Goal: Task Accomplishment & Management: Manage account settings

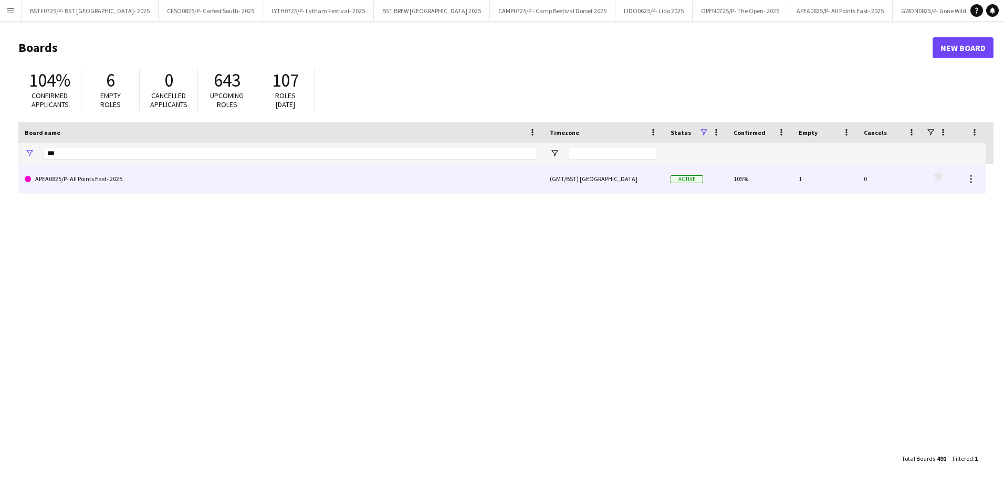
click at [81, 183] on link "APEA0825/P- All Points East- 2025" at bounding box center [281, 178] width 513 height 29
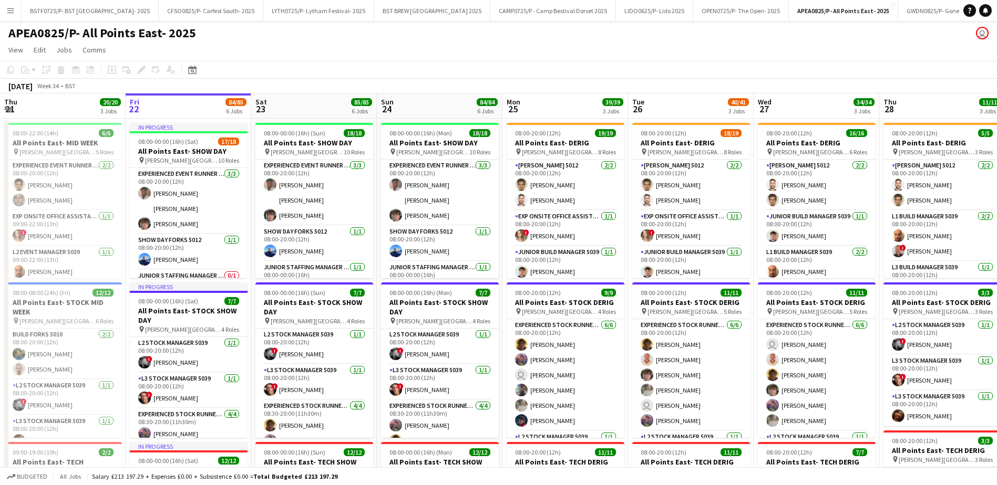
scroll to position [0, 244]
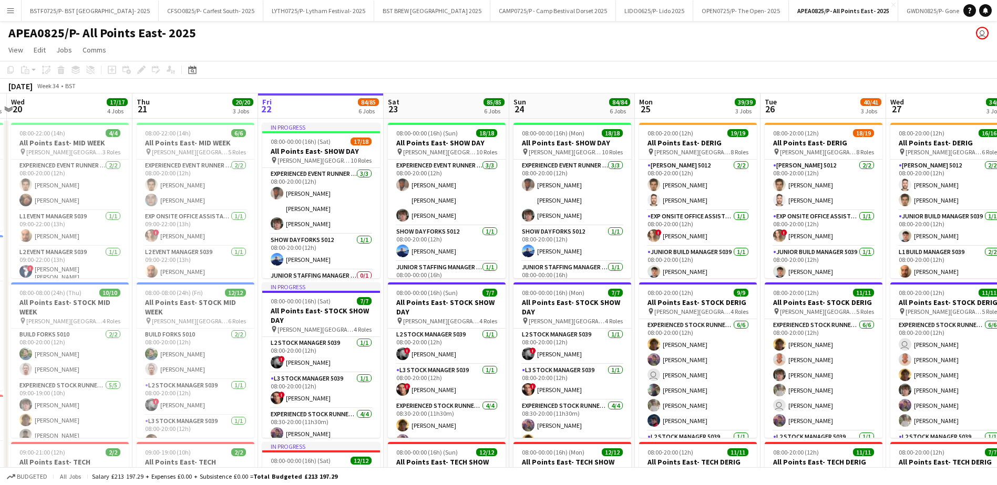
drag, startPoint x: 203, startPoint y: 109, endPoint x: 336, endPoint y: 129, distance: 134.0
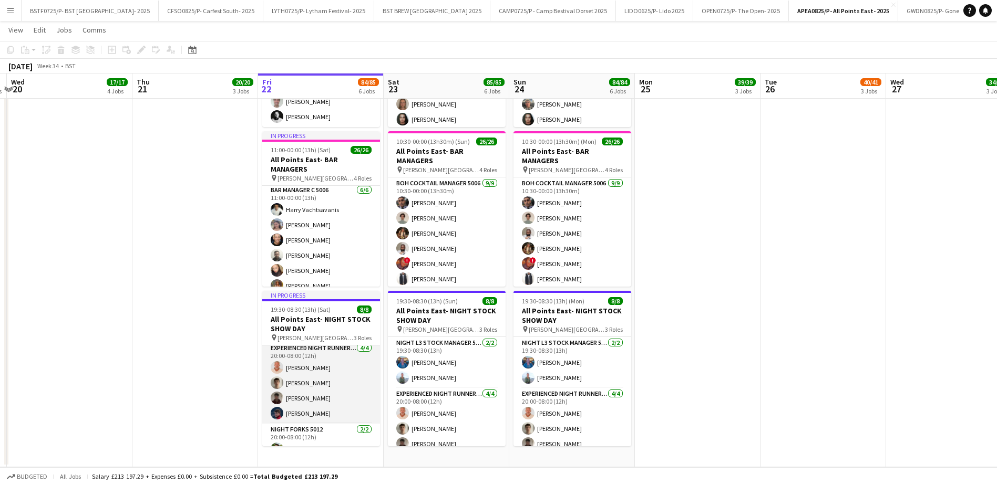
scroll to position [82, 0]
click at [329, 348] on app-card-role "Experienced Night Runner 5012 [DATE] 20:00-08:00 (12h) [PERSON_NAME] [PERSON_NA…" at bounding box center [321, 354] width 118 height 81
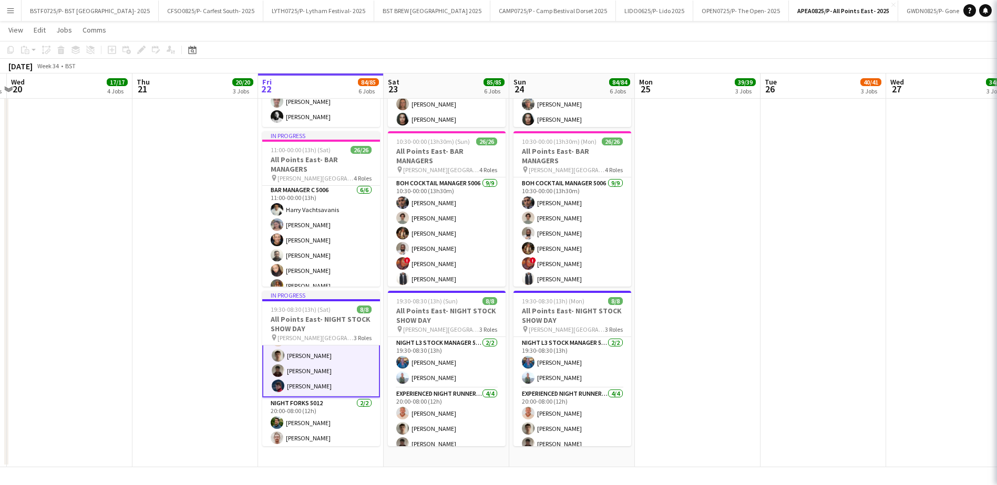
scroll to position [84, 0]
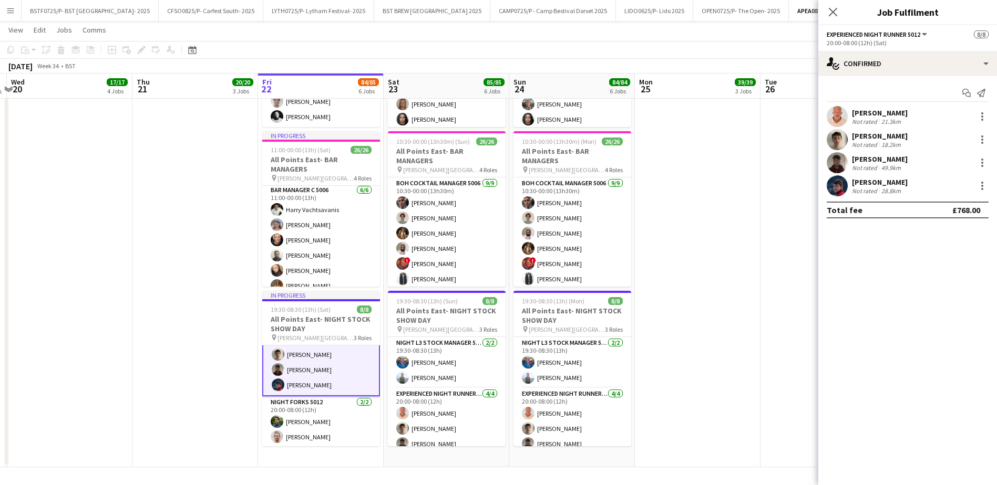
click at [873, 143] on div "Not rated" at bounding box center [865, 145] width 27 height 8
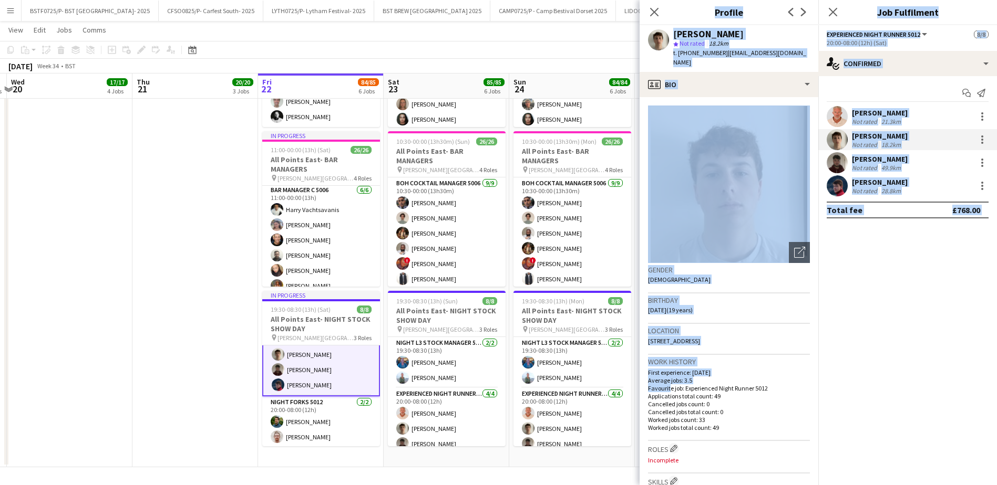
click at [652, 466] on app-crew-profile-bio "Open photos pop-in Gender [DEMOGRAPHIC_DATA] Birthday [DEMOGRAPHIC_DATA] (19 ye…" at bounding box center [728, 291] width 179 height 388
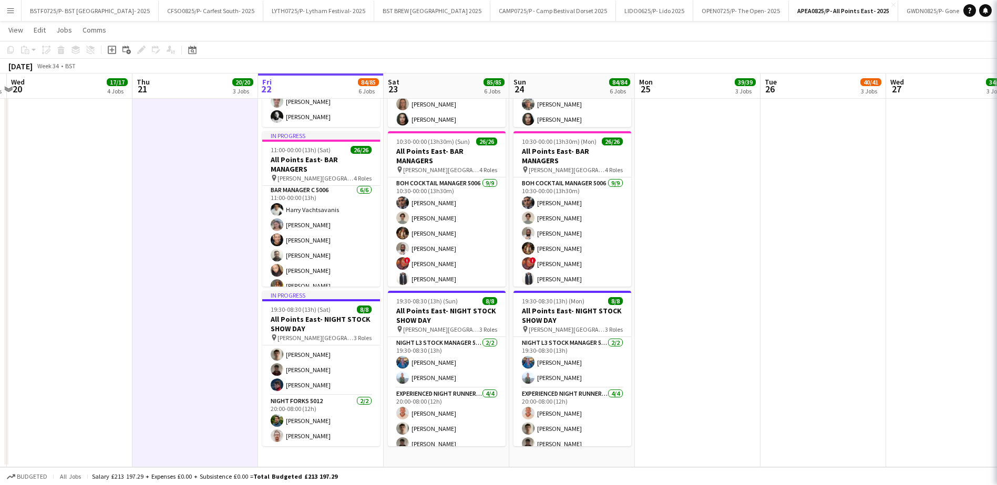
scroll to position [82, 0]
